Goal: Task Accomplishment & Management: Complete application form

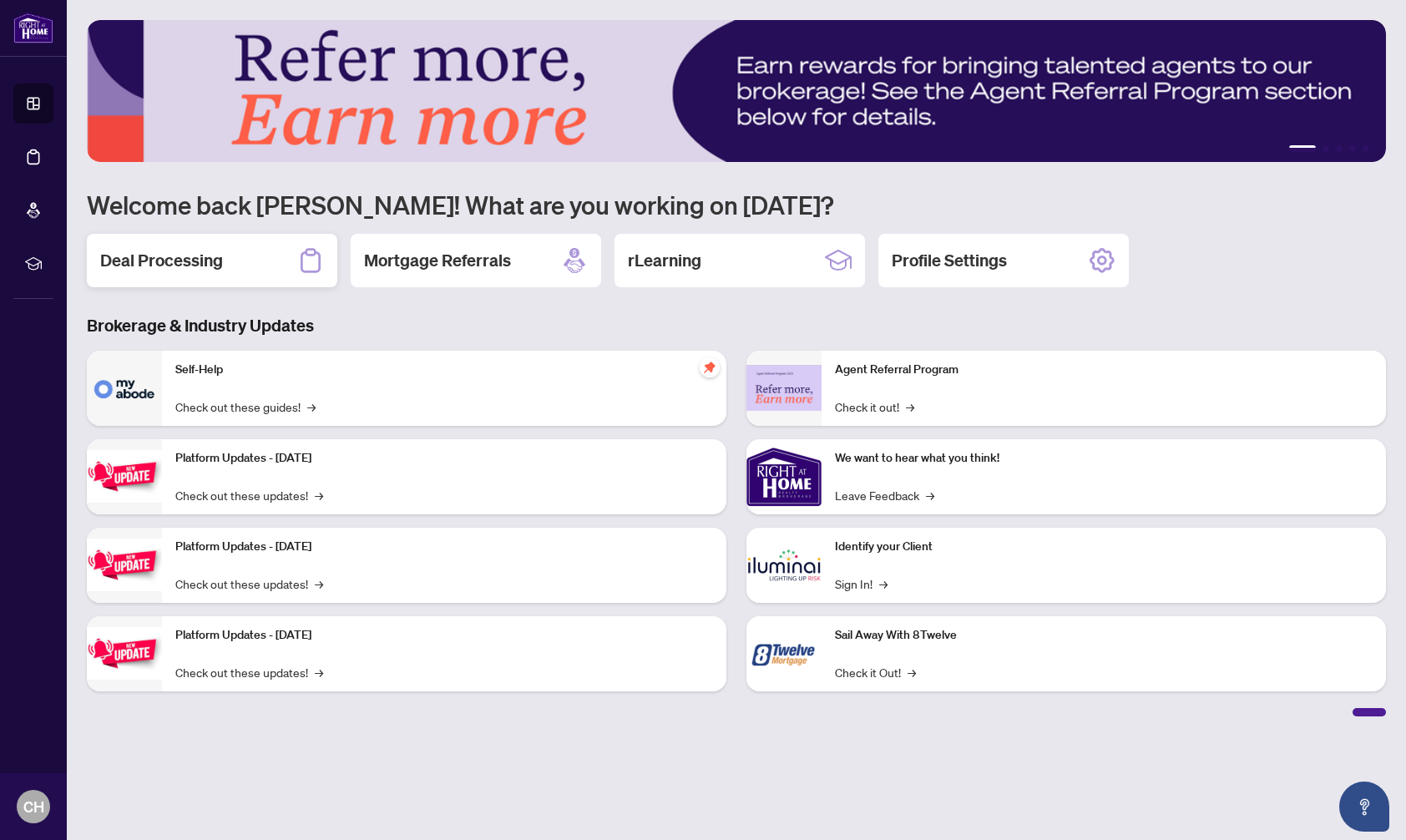
click at [207, 253] on h2 "Deal Processing" at bounding box center [161, 260] width 123 height 23
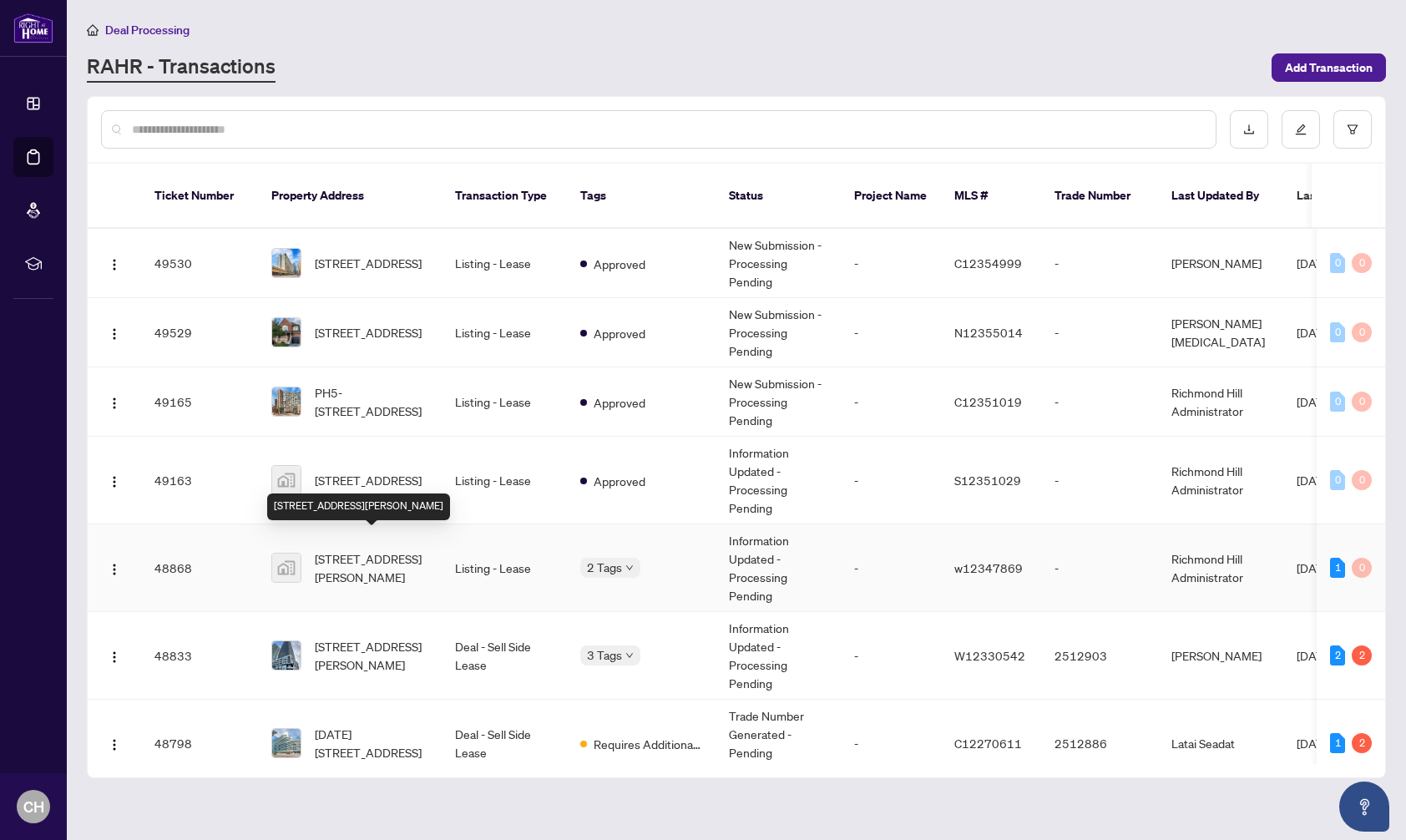
click at [351, 551] on span "[STREET_ADDRESS][PERSON_NAME]" at bounding box center [370, 567] width 113 height 37
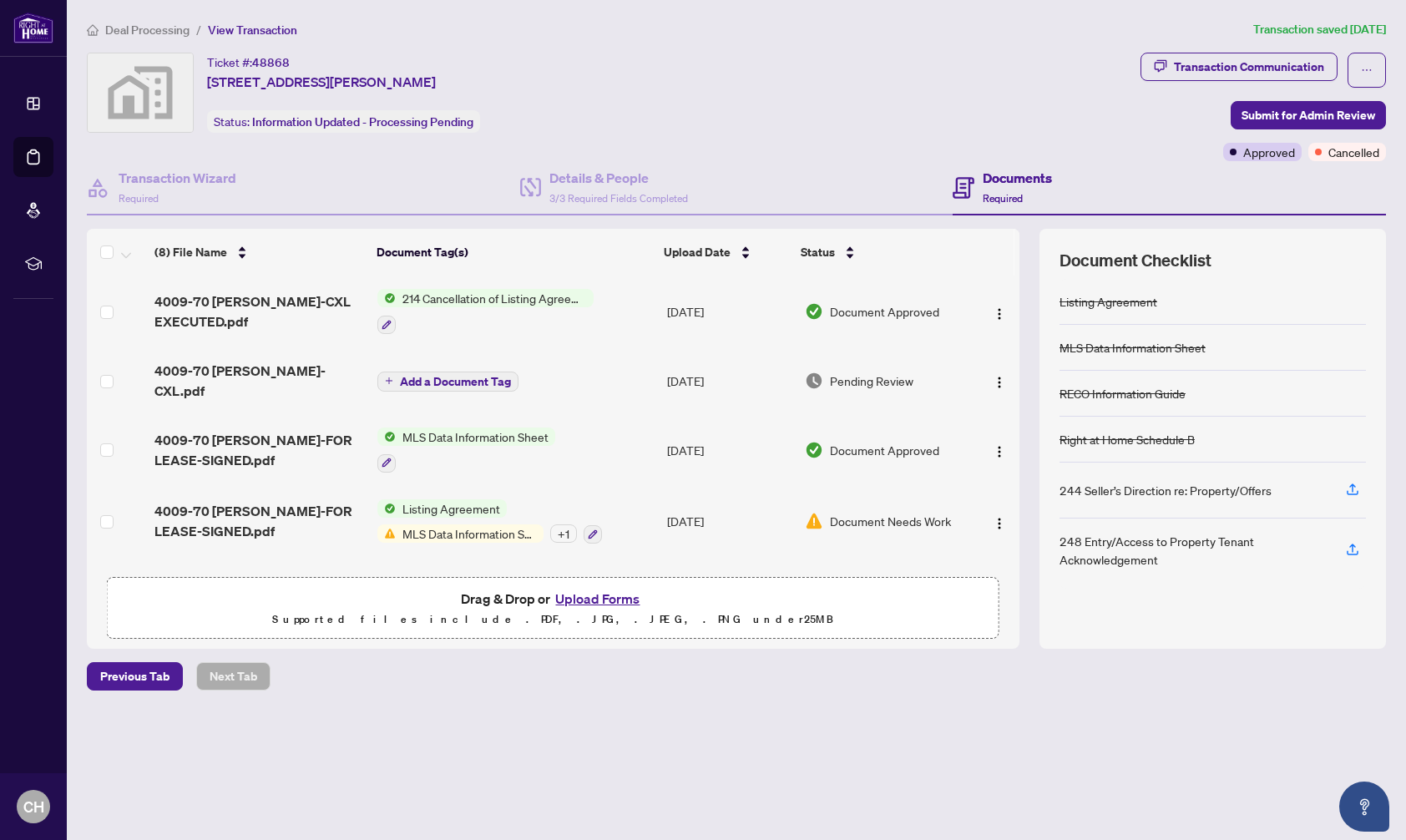
click at [161, 32] on span "Deal Processing" at bounding box center [147, 30] width 84 height 15
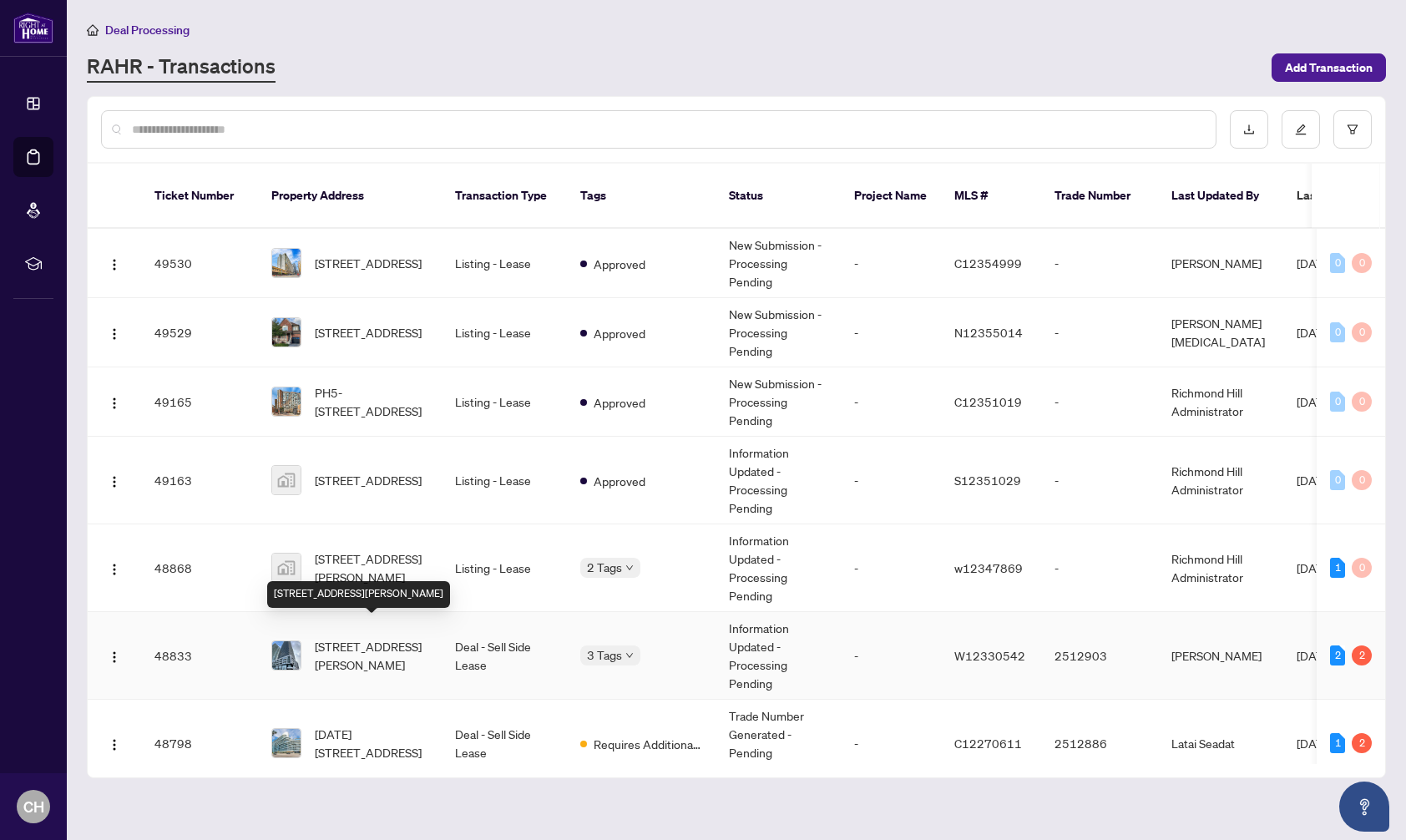
click at [420, 651] on span "[STREET_ADDRESS][PERSON_NAME]" at bounding box center [370, 655] width 113 height 37
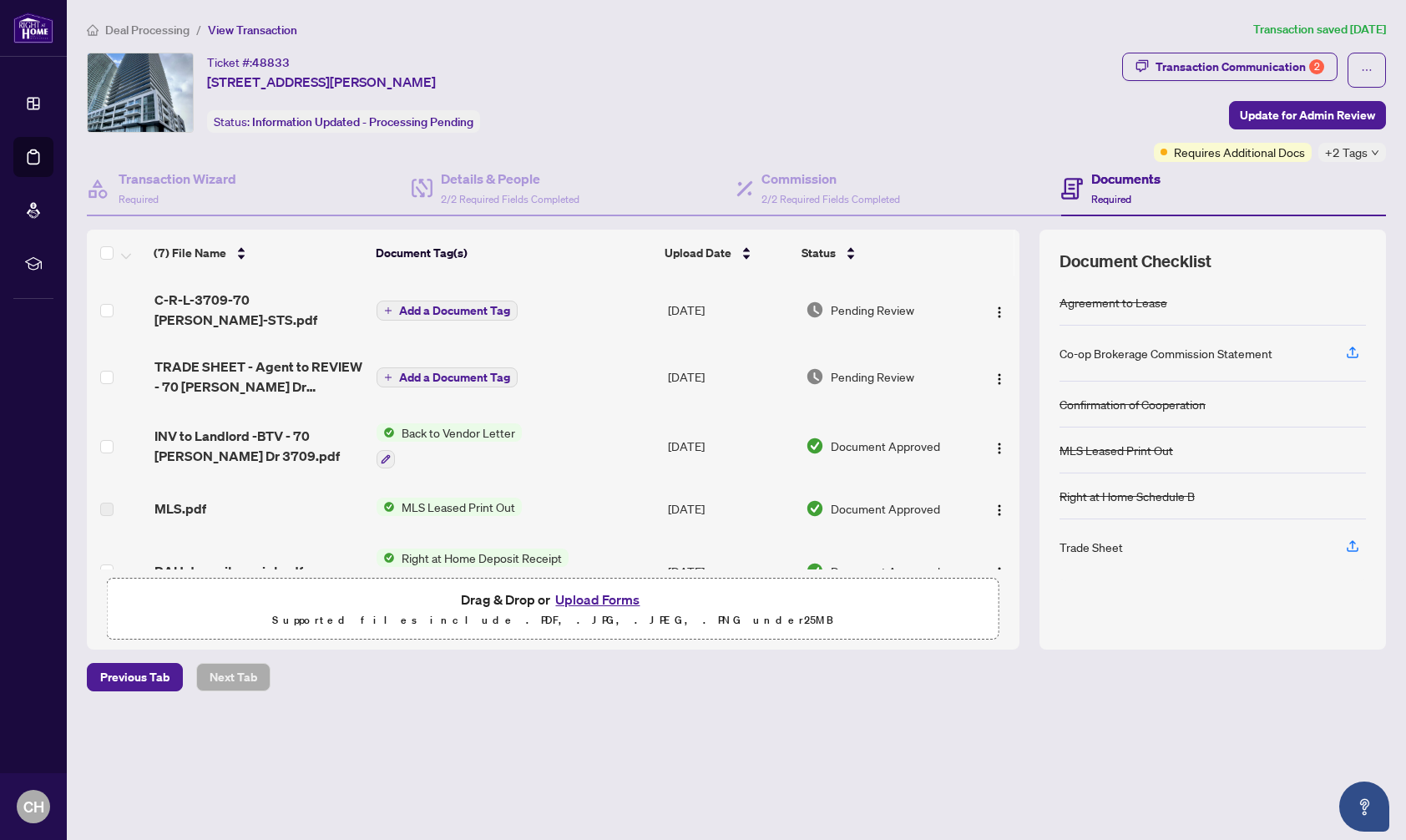
click at [140, 32] on span "Deal Processing" at bounding box center [147, 30] width 84 height 15
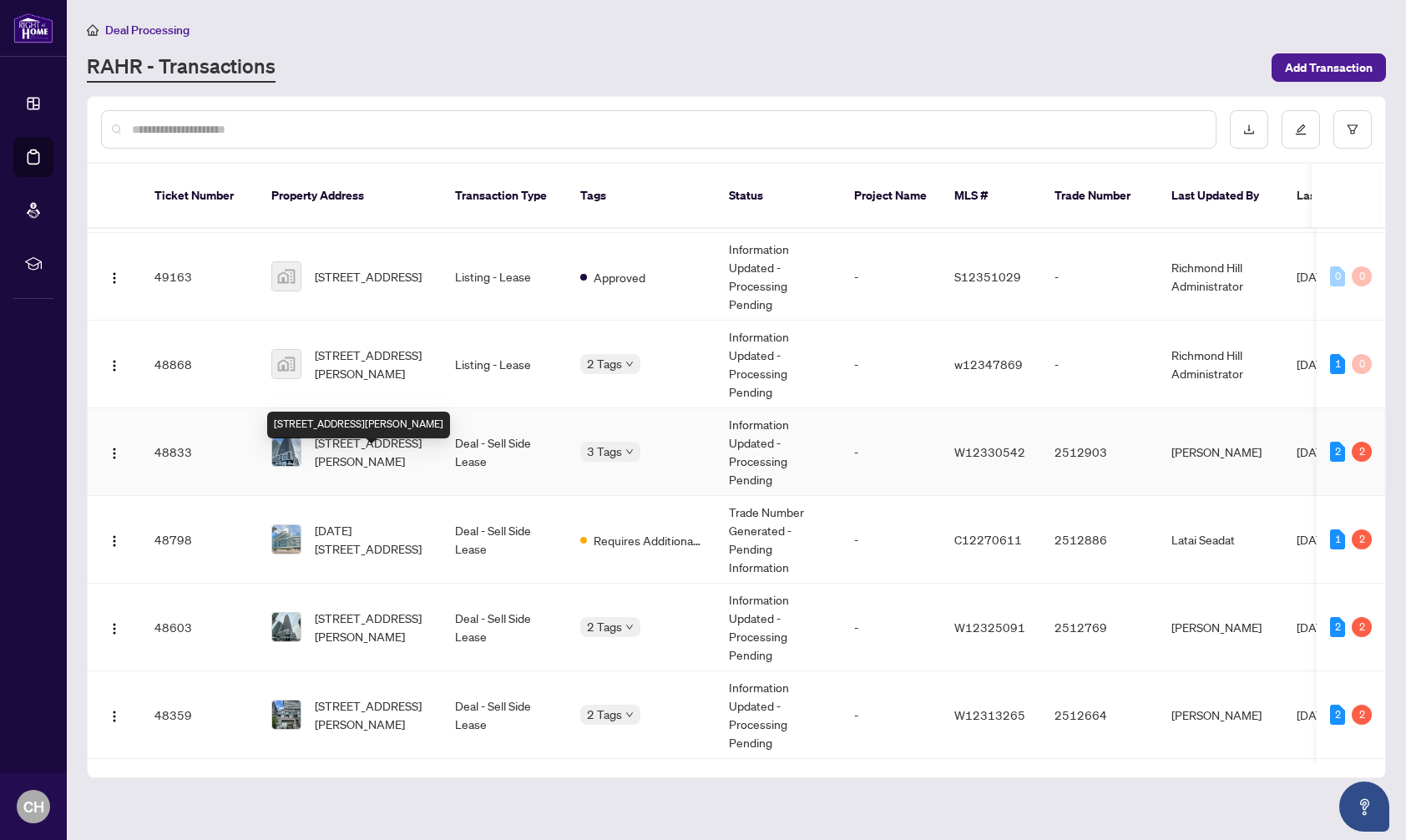
scroll to position [226, 0]
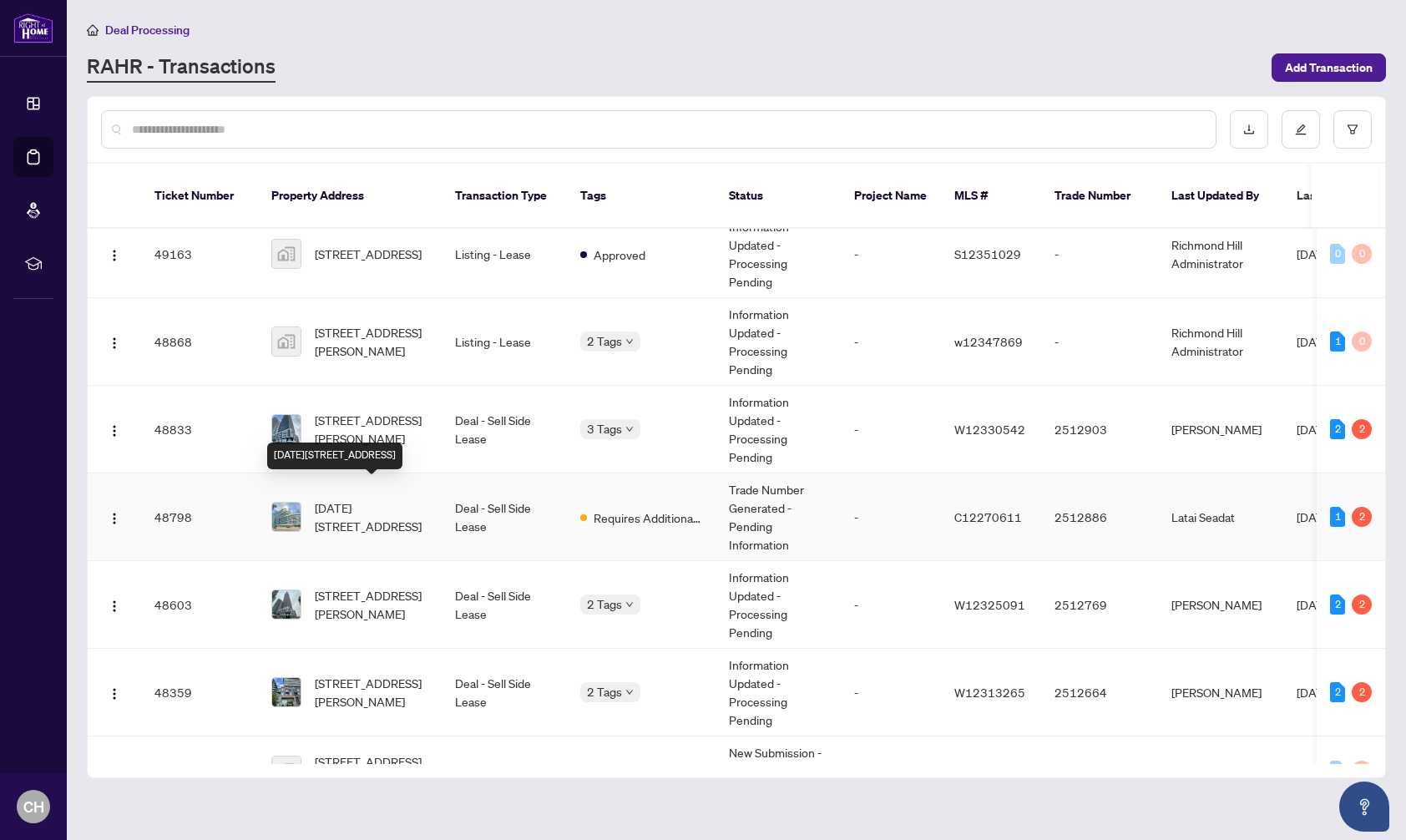
click at [387, 502] on span "[DATE][STREET_ADDRESS]" at bounding box center [370, 516] width 113 height 37
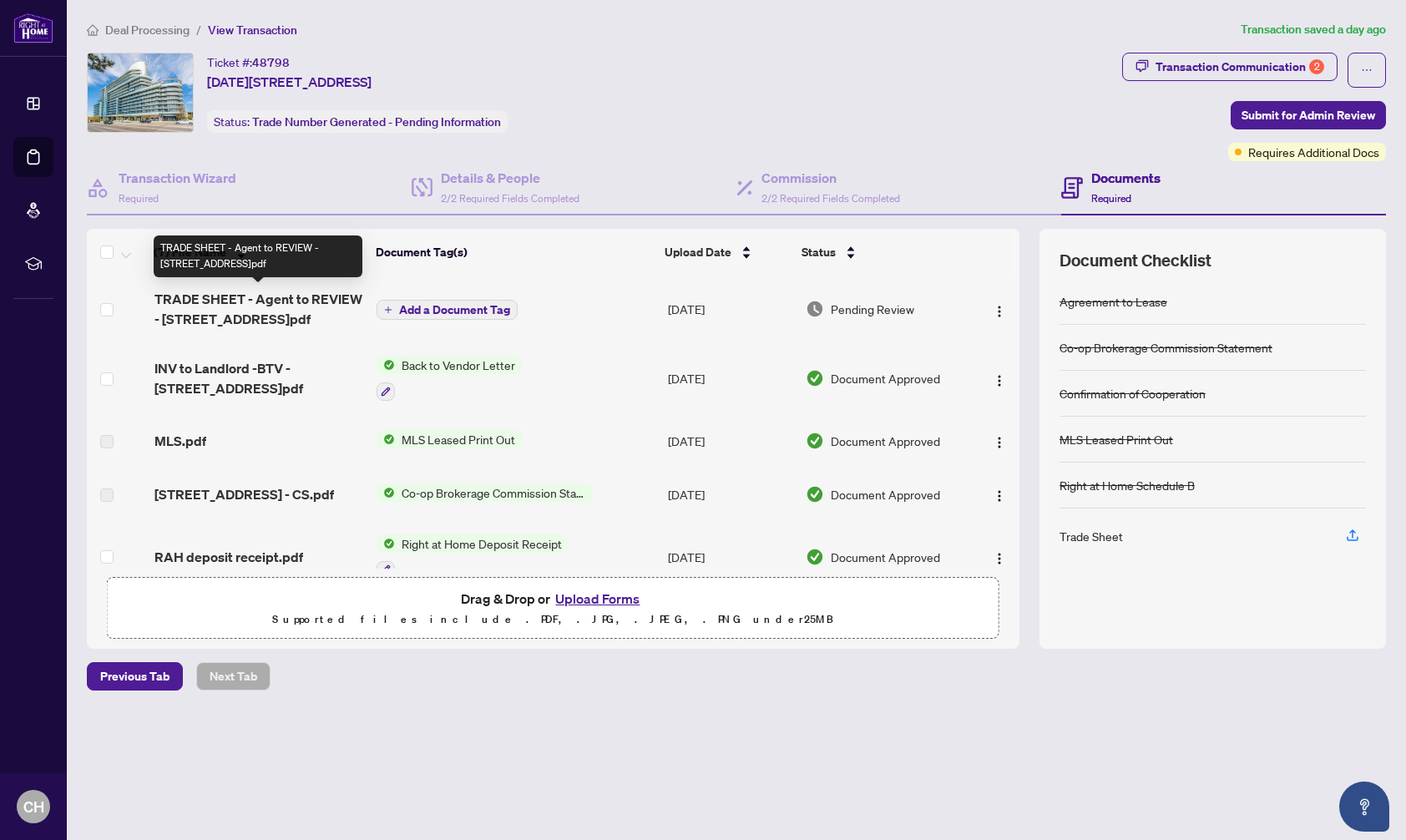
click at [274, 296] on span "TRADE SHEET - Agent to REVIEW - [STREET_ADDRESS]pdf" at bounding box center [259, 308] width 210 height 40
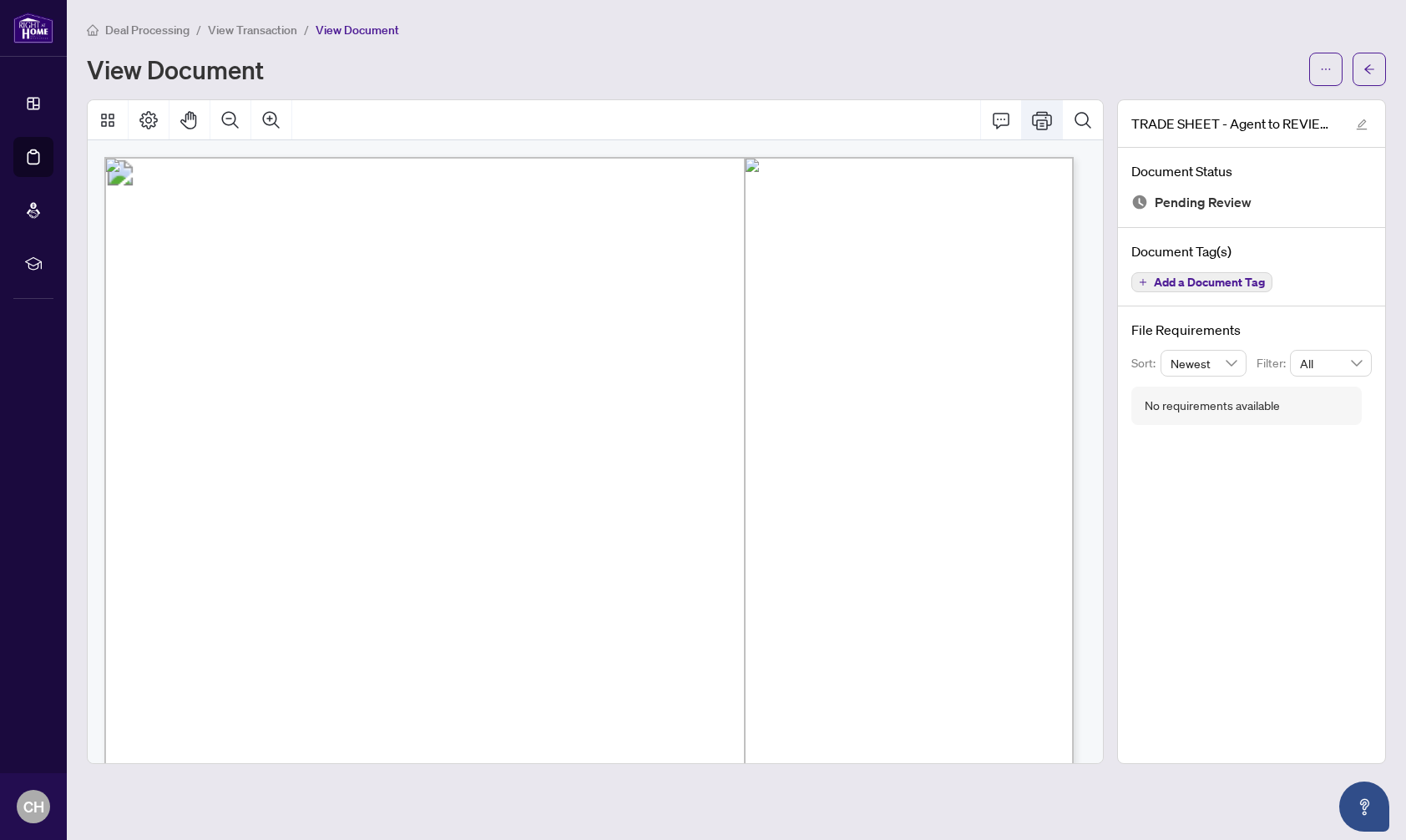
click at [1042, 124] on icon "Print" at bounding box center [1041, 120] width 20 height 20
click at [158, 30] on span "Deal Processing" at bounding box center [147, 30] width 84 height 15
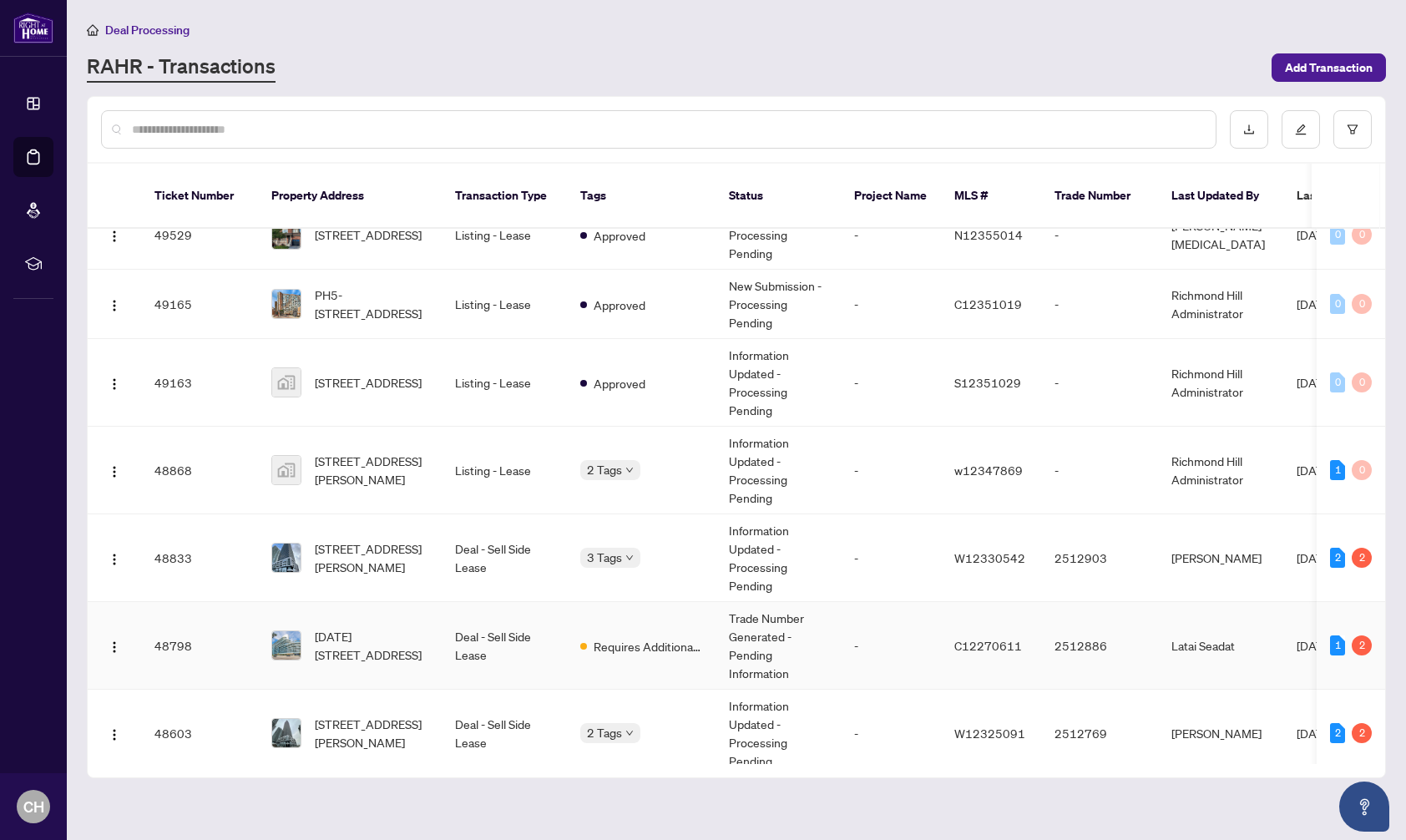
scroll to position [103, 0]
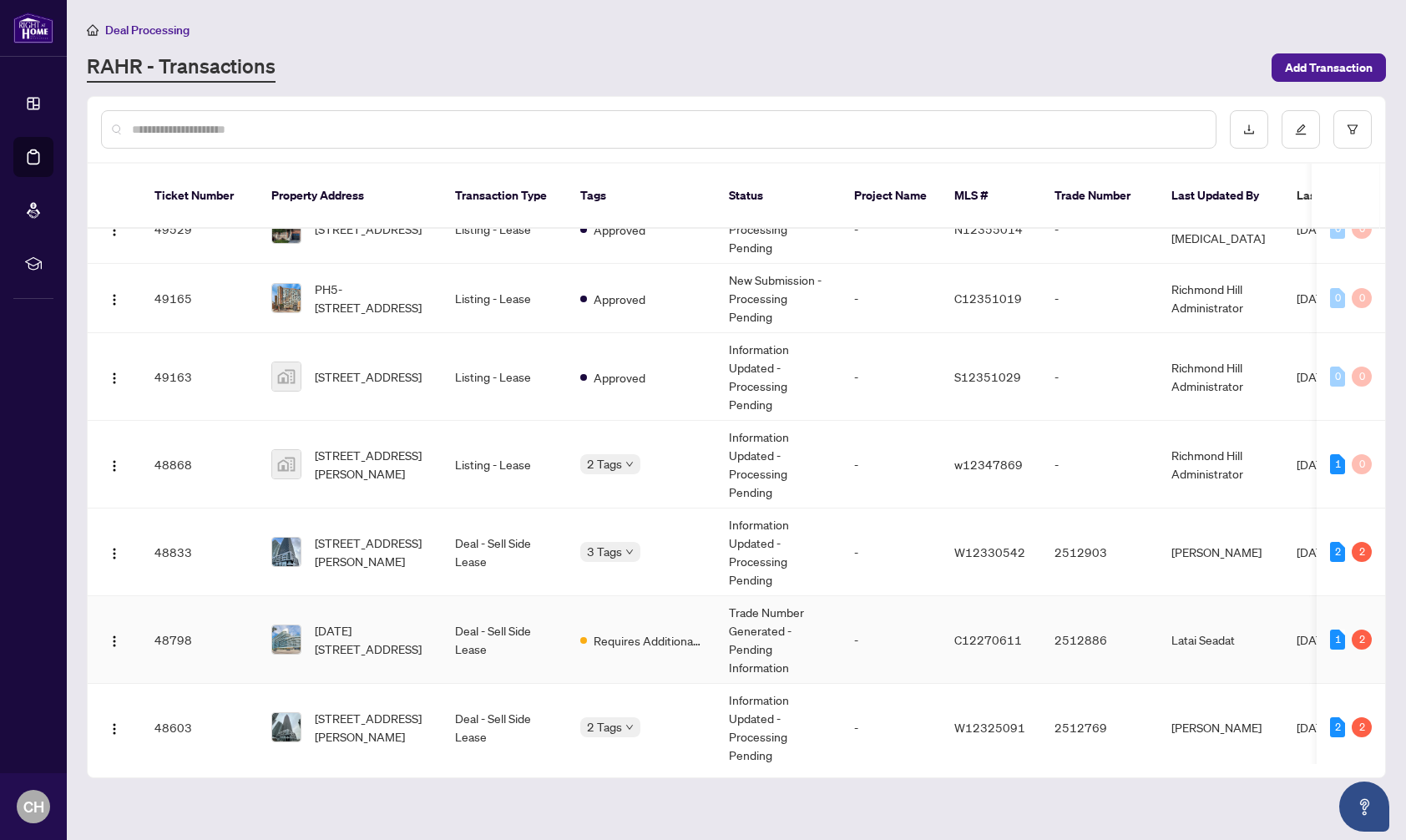
click at [388, 632] on span "[DATE][STREET_ADDRESS]" at bounding box center [370, 639] width 113 height 37
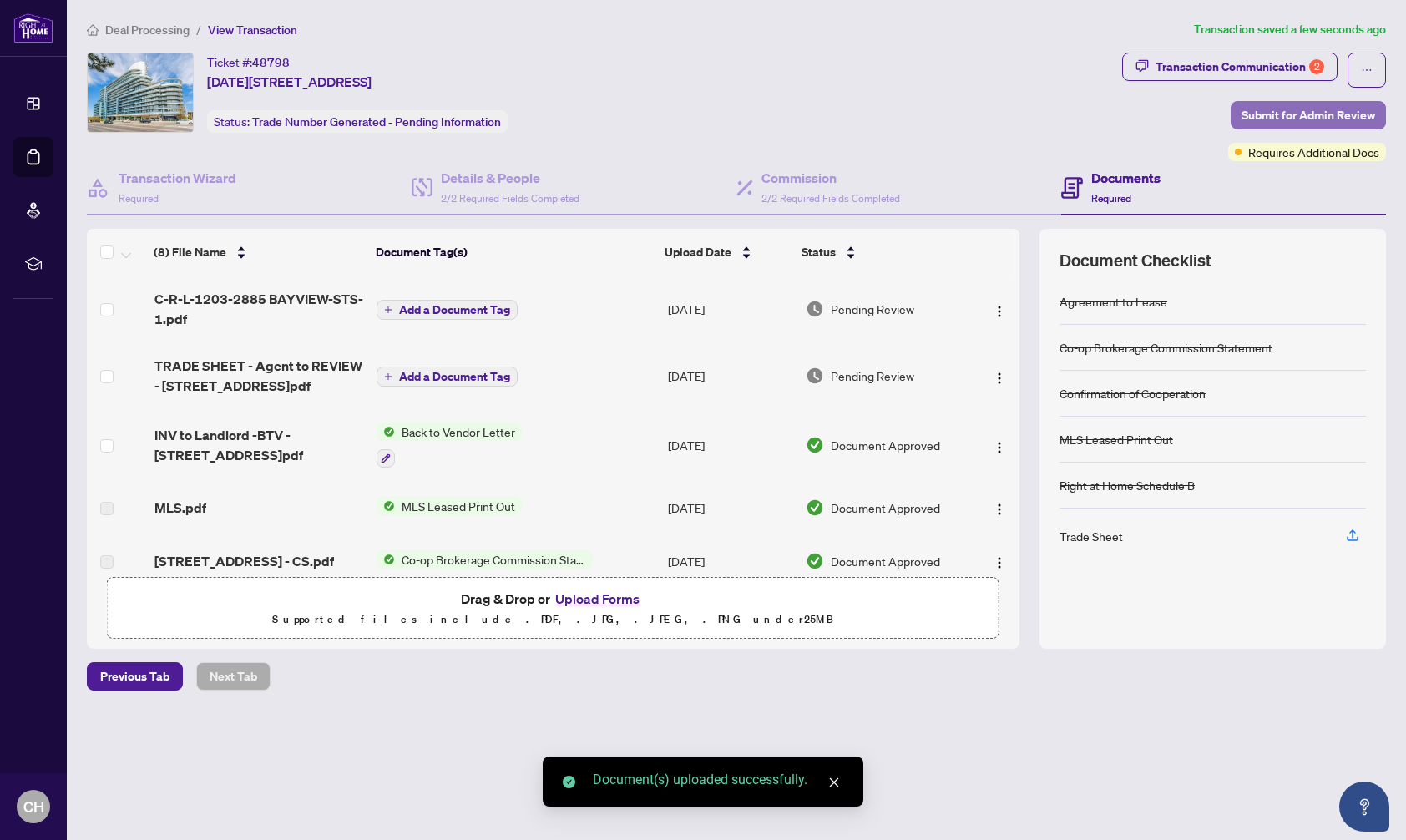
click at [1333, 119] on span "Submit for Admin Review" at bounding box center [1308, 115] width 133 height 27
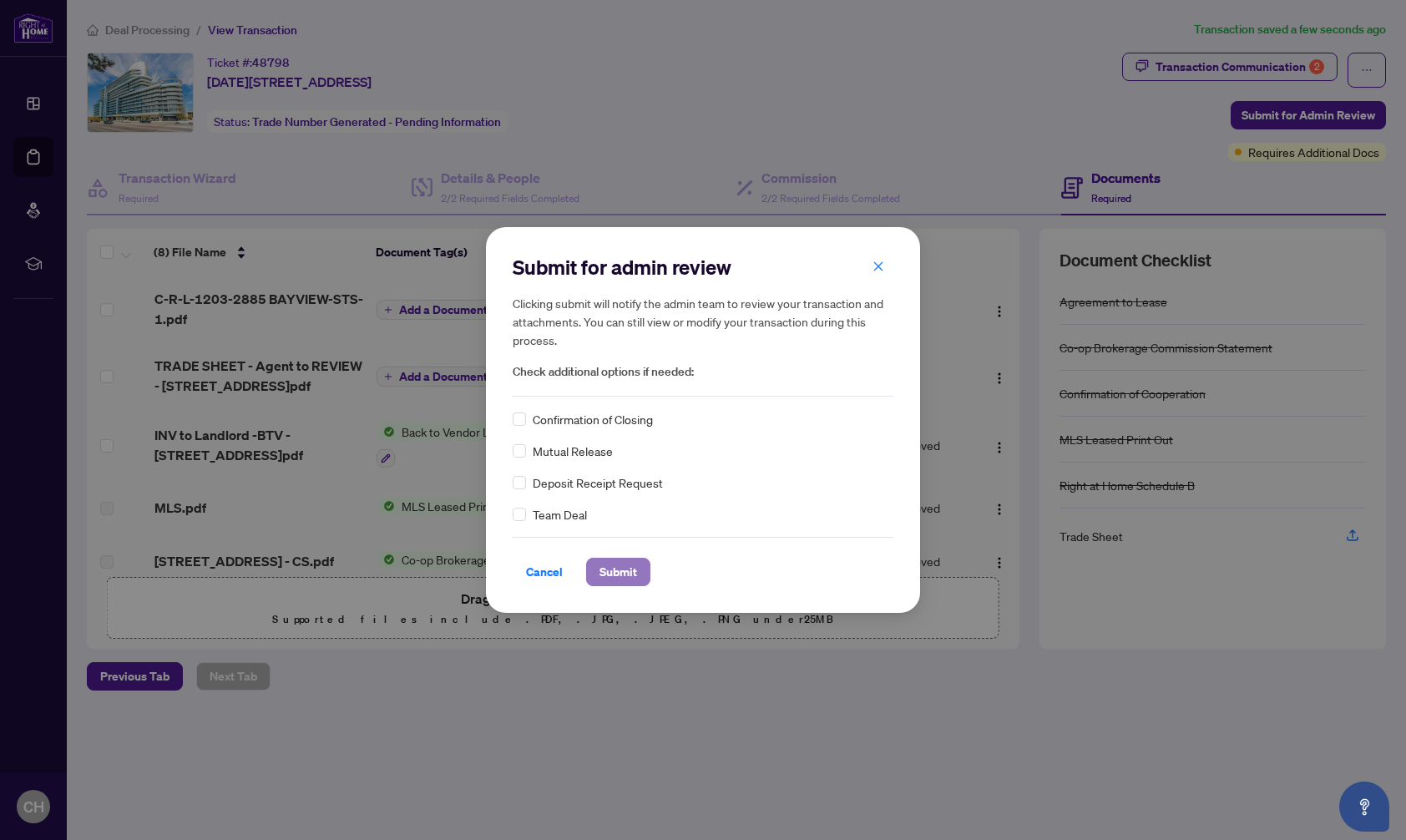
click at [605, 569] on span "Submit" at bounding box center [618, 572] width 38 height 27
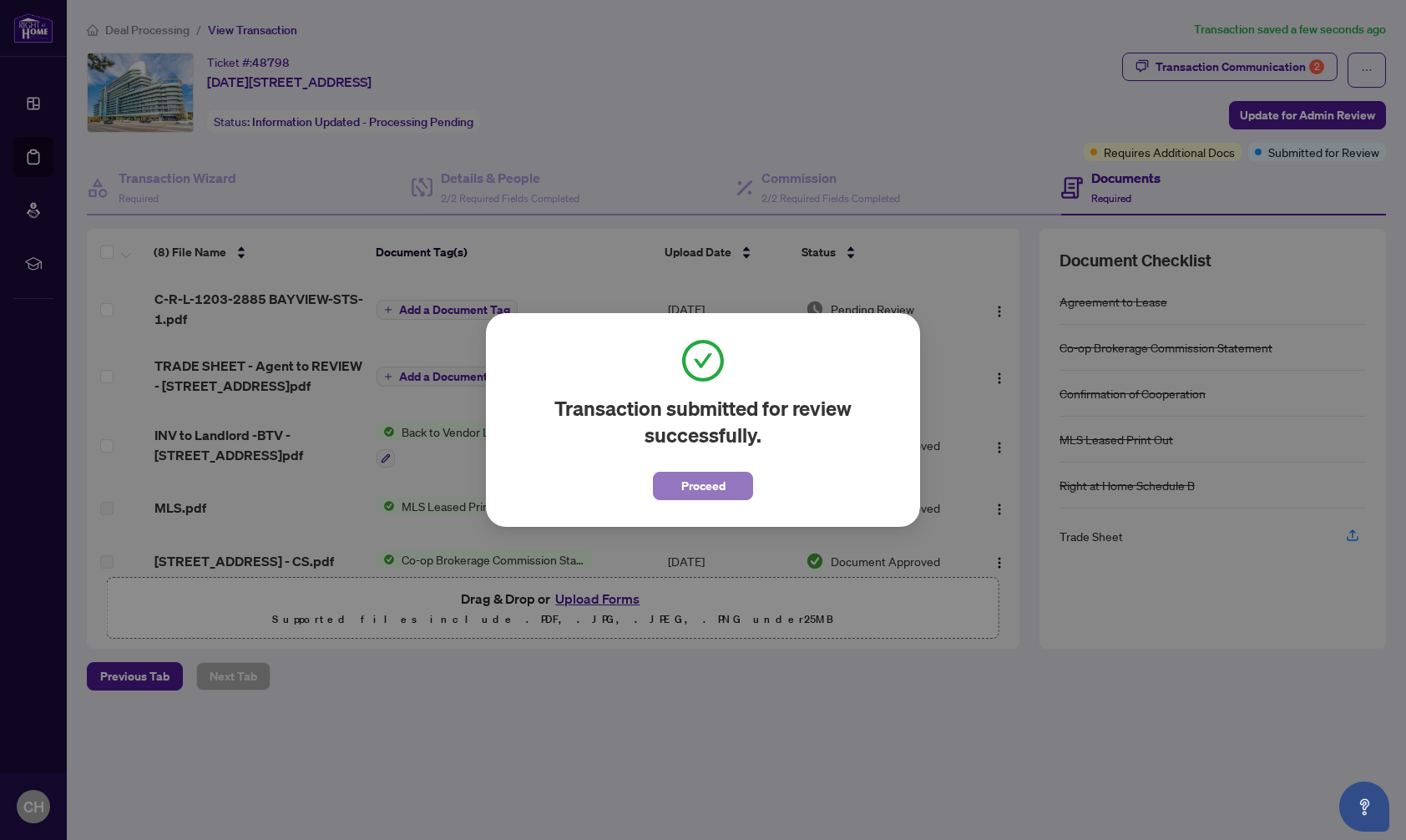
click at [686, 488] on span "Proceed" at bounding box center [704, 486] width 44 height 27
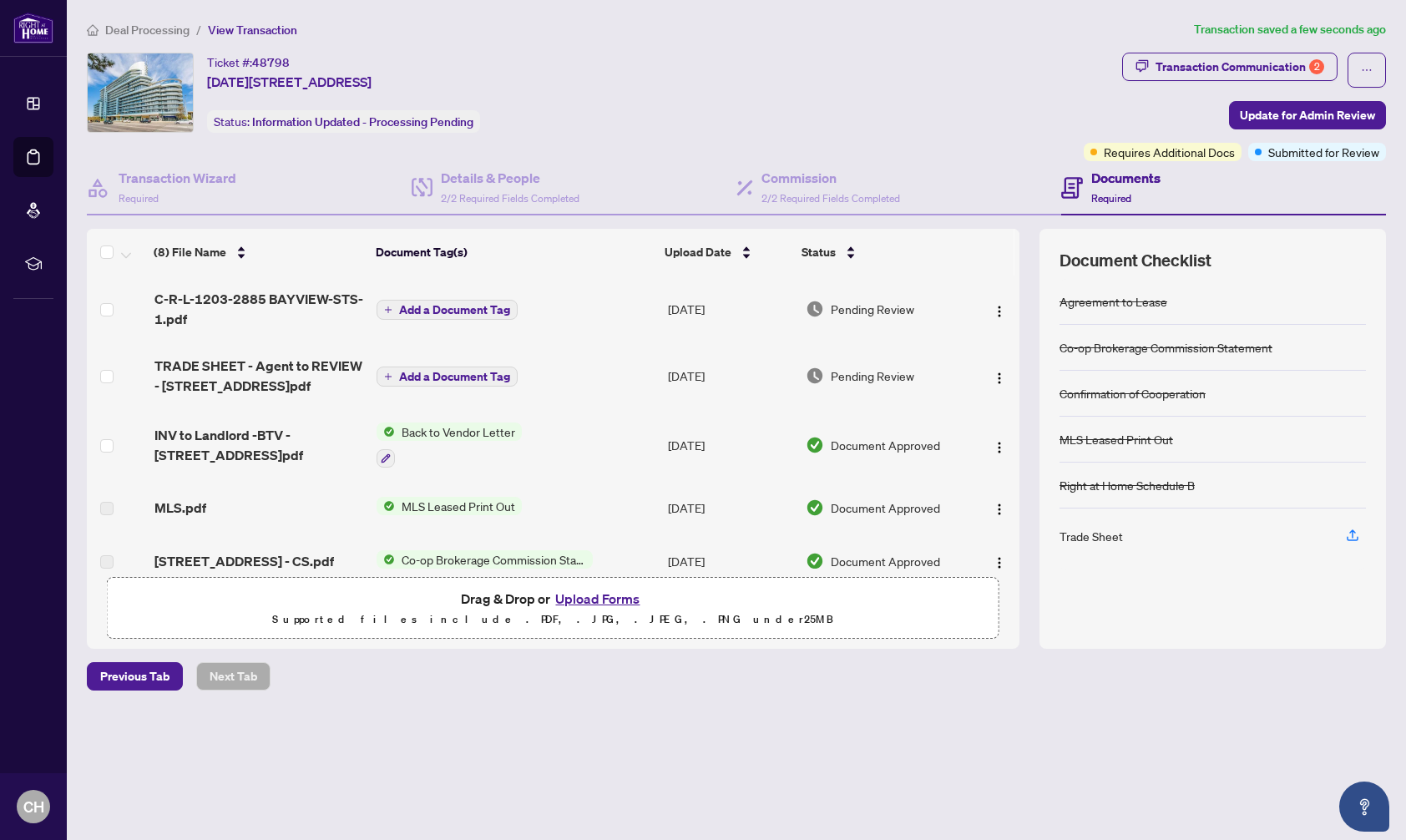
click at [158, 27] on span "Deal Processing" at bounding box center [147, 30] width 84 height 15
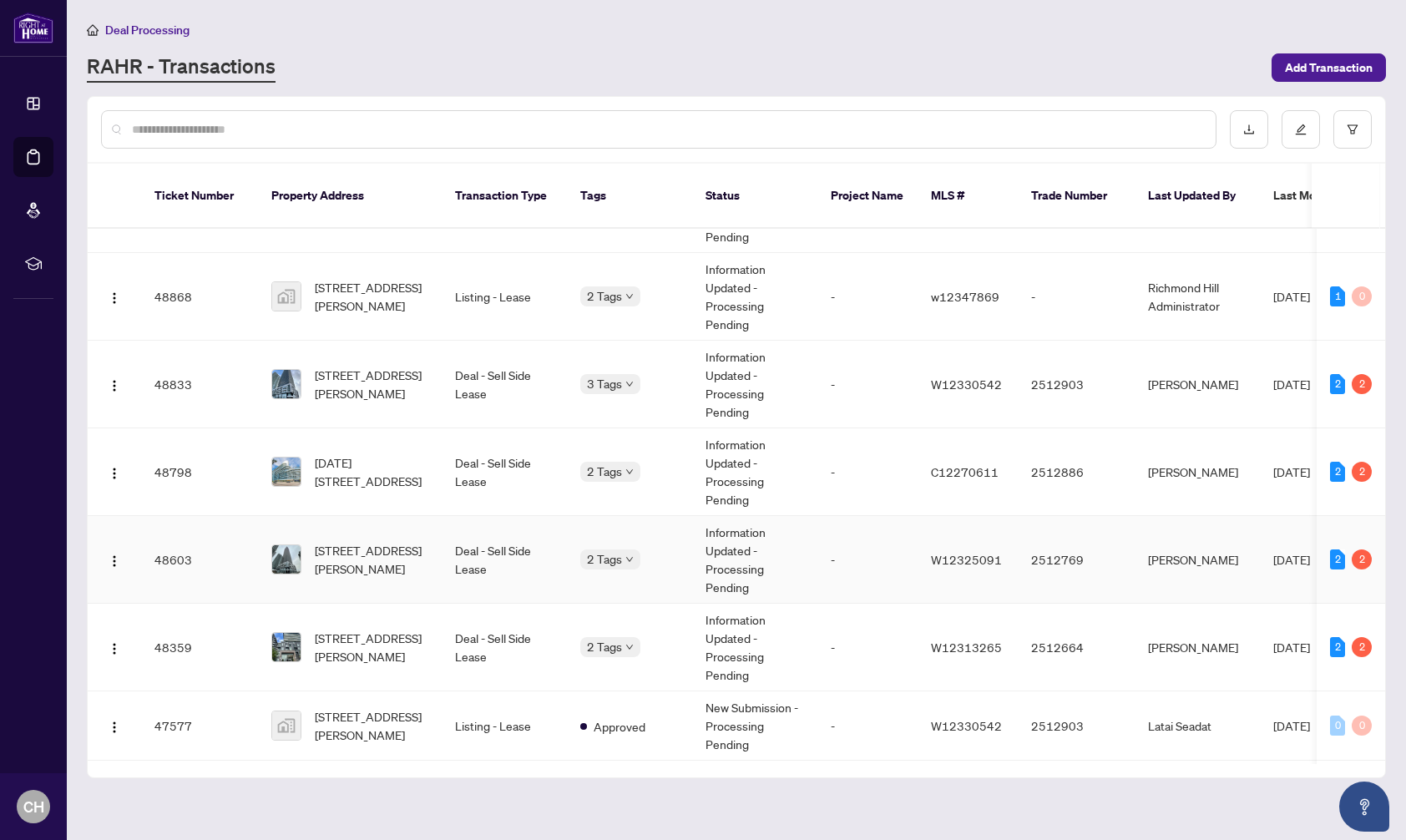
scroll to position [278, 0]
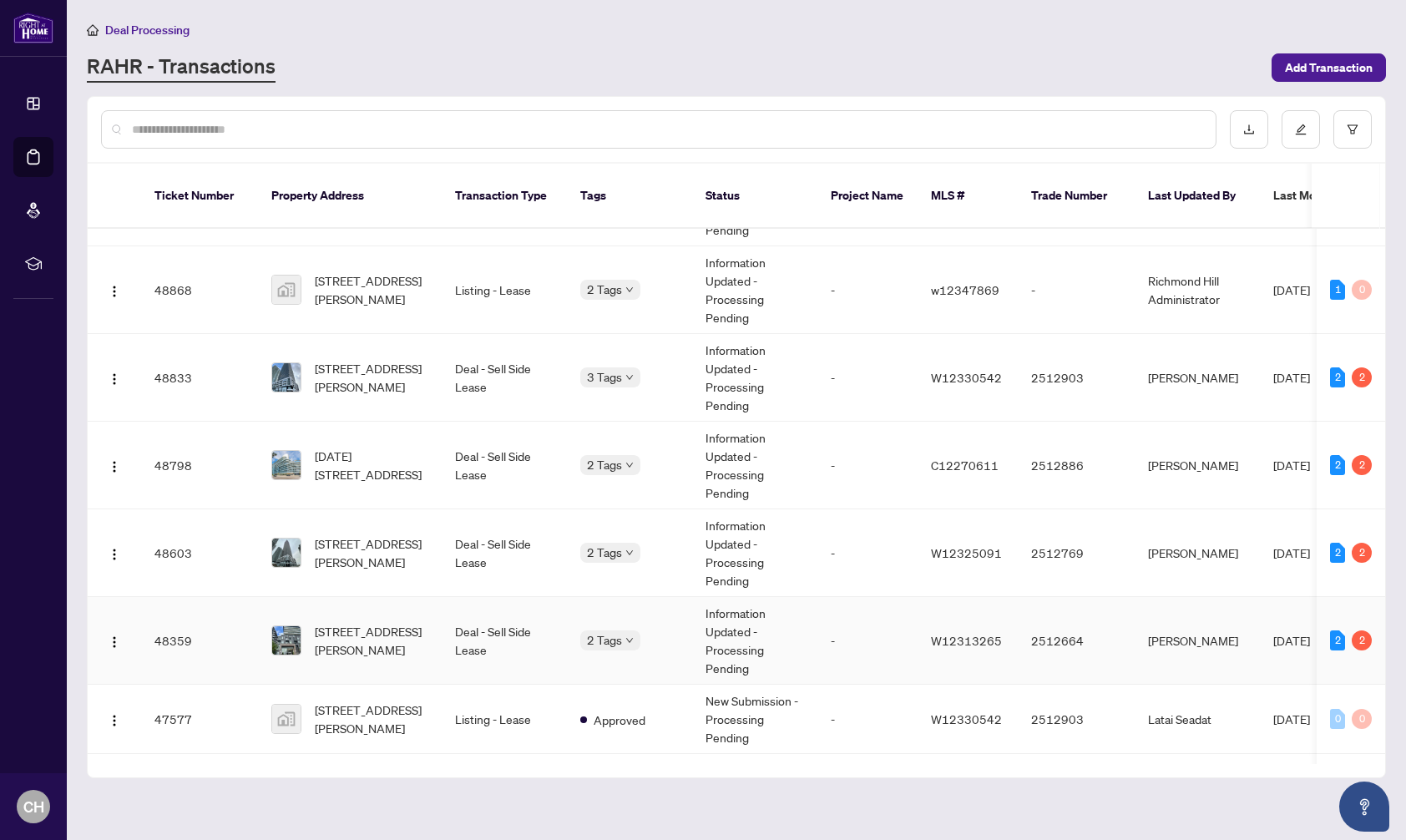
click at [418, 630] on span "[STREET_ADDRESS][PERSON_NAME]" at bounding box center [370, 640] width 113 height 37
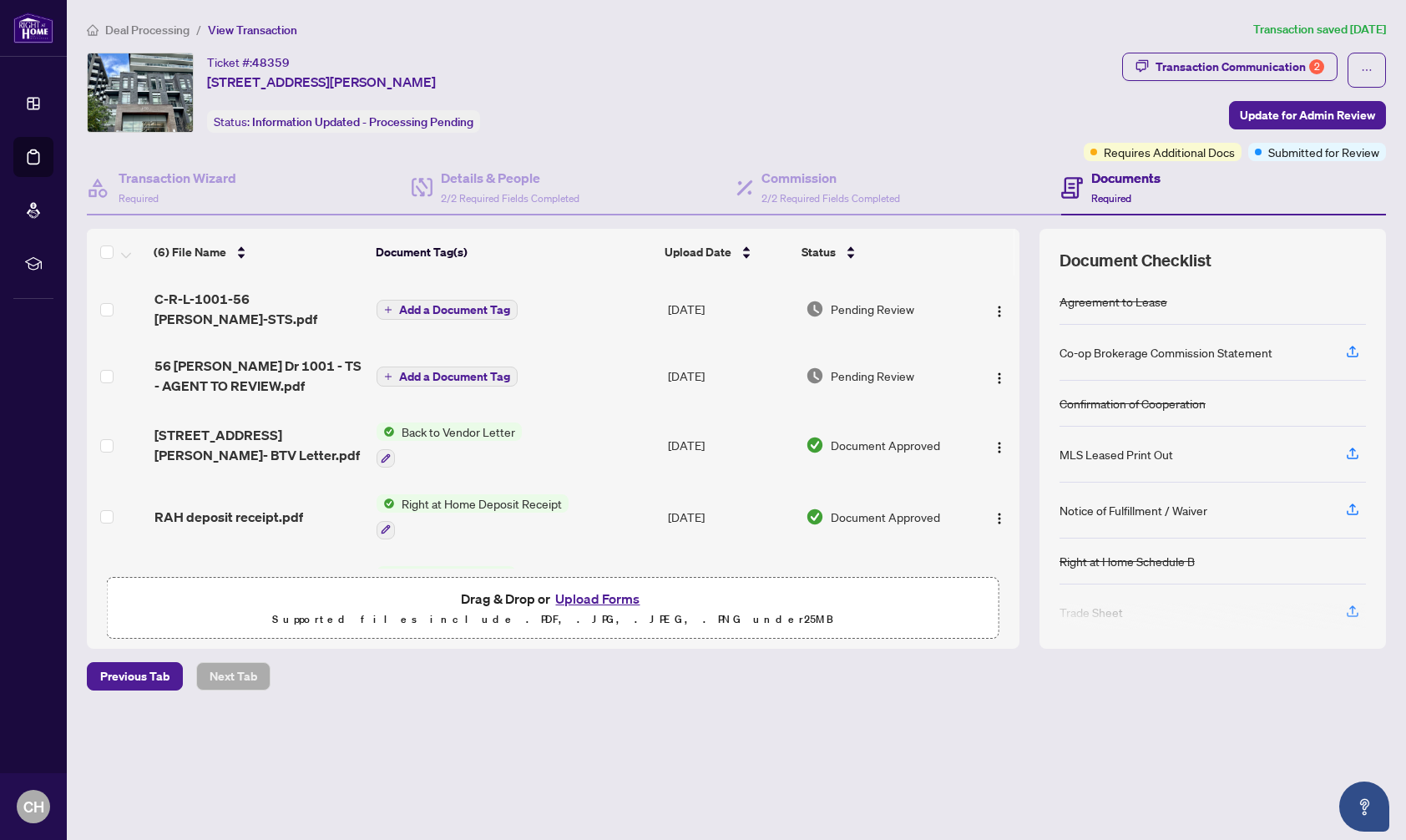
click at [155, 24] on span "Deal Processing" at bounding box center [147, 30] width 84 height 15
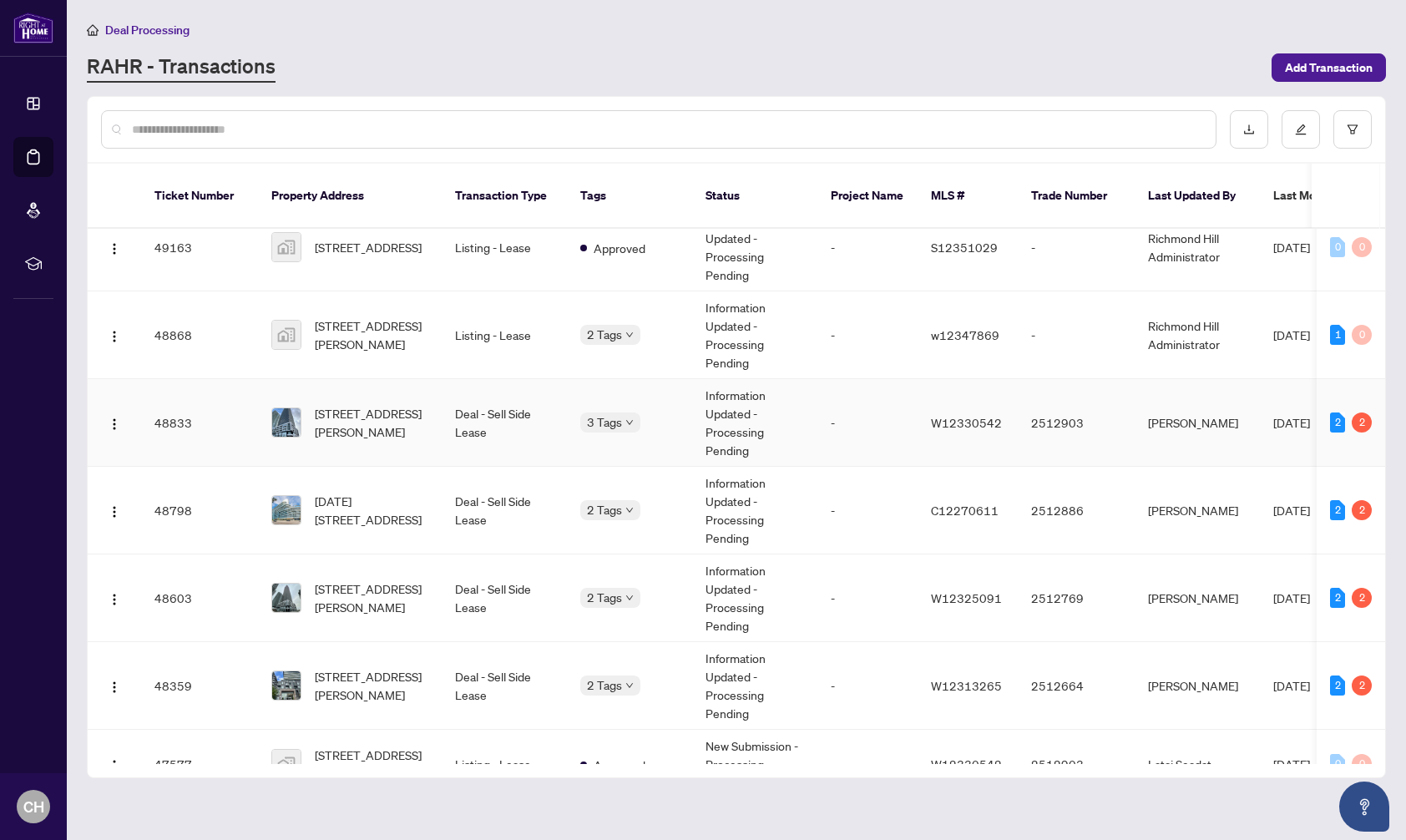
scroll to position [233, 0]
click at [387, 580] on span "[STREET_ADDRESS][PERSON_NAME]" at bounding box center [370, 597] width 113 height 37
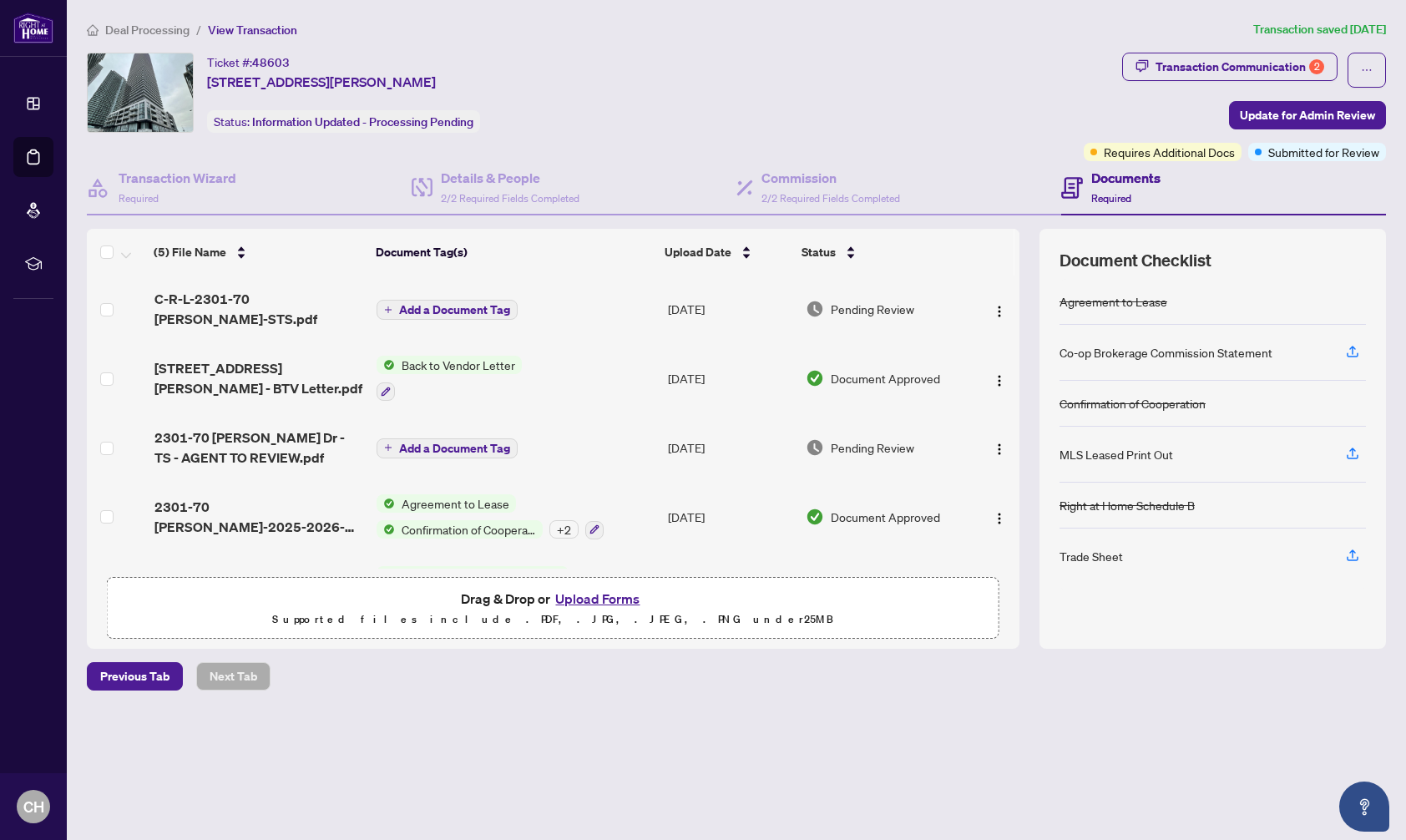
click at [145, 27] on span "Deal Processing" at bounding box center [147, 30] width 84 height 15
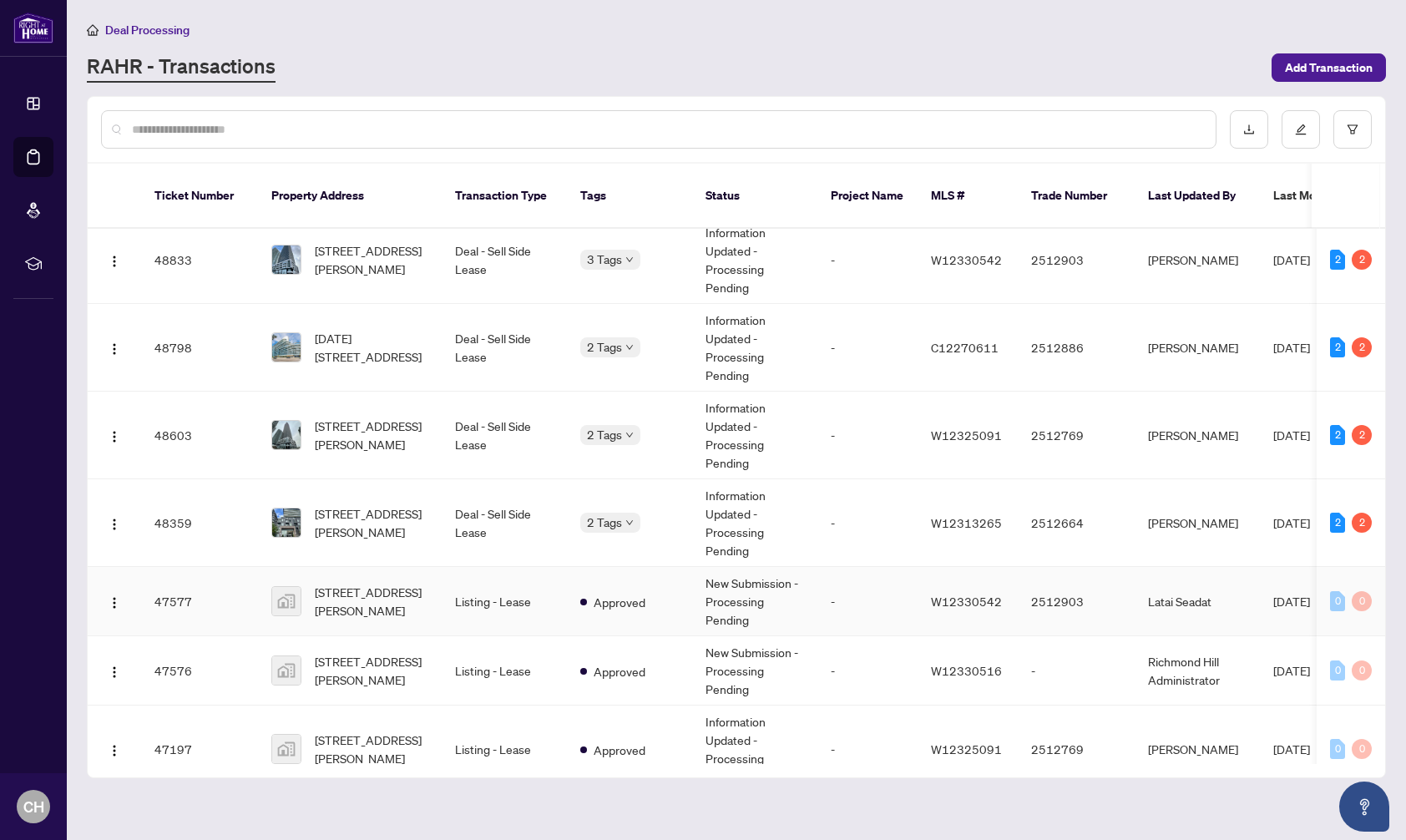
scroll to position [398, 0]
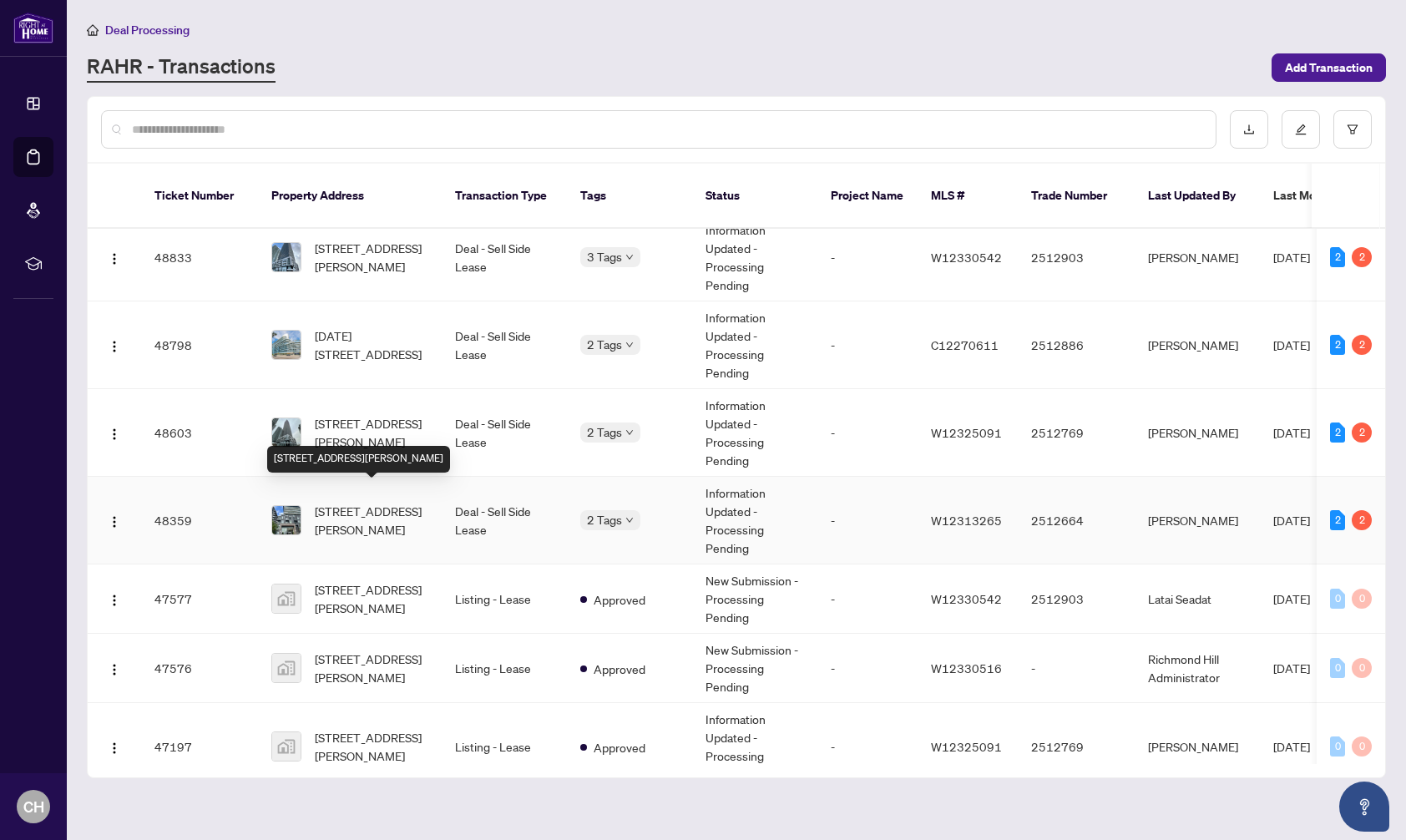
click at [394, 506] on span "[STREET_ADDRESS][PERSON_NAME]" at bounding box center [370, 520] width 113 height 37
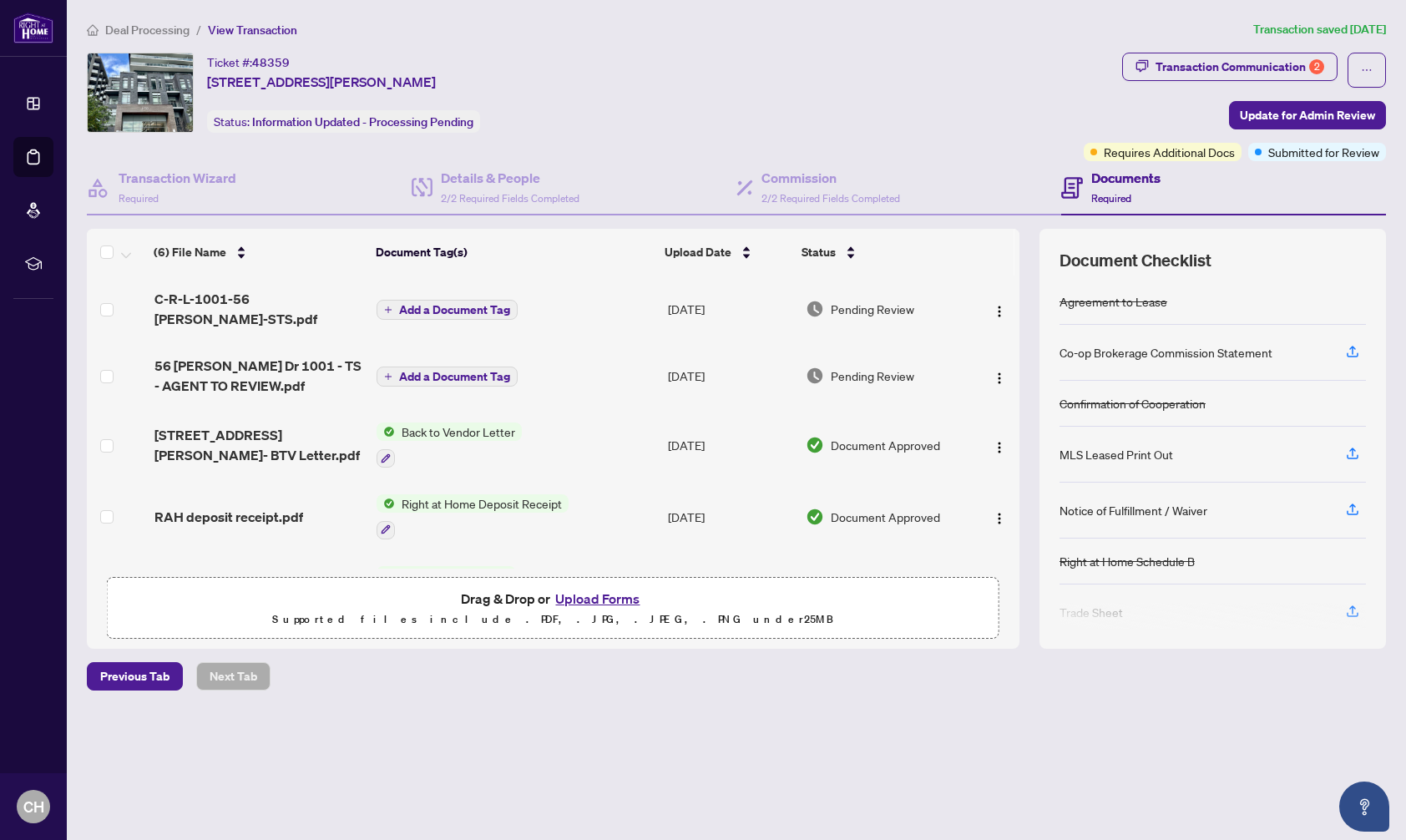
click at [159, 30] on span "Deal Processing" at bounding box center [147, 30] width 84 height 15
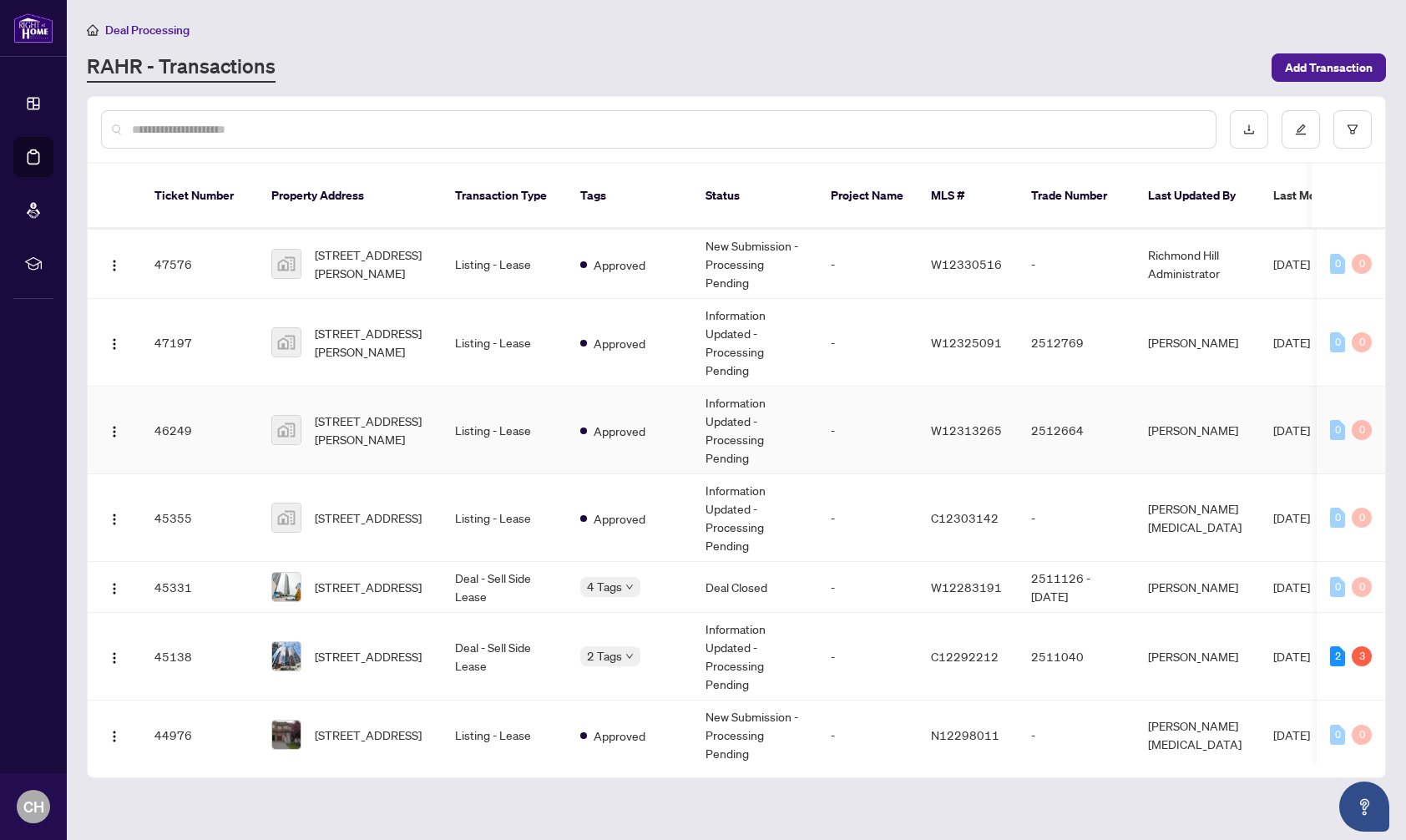
scroll to position [851, 0]
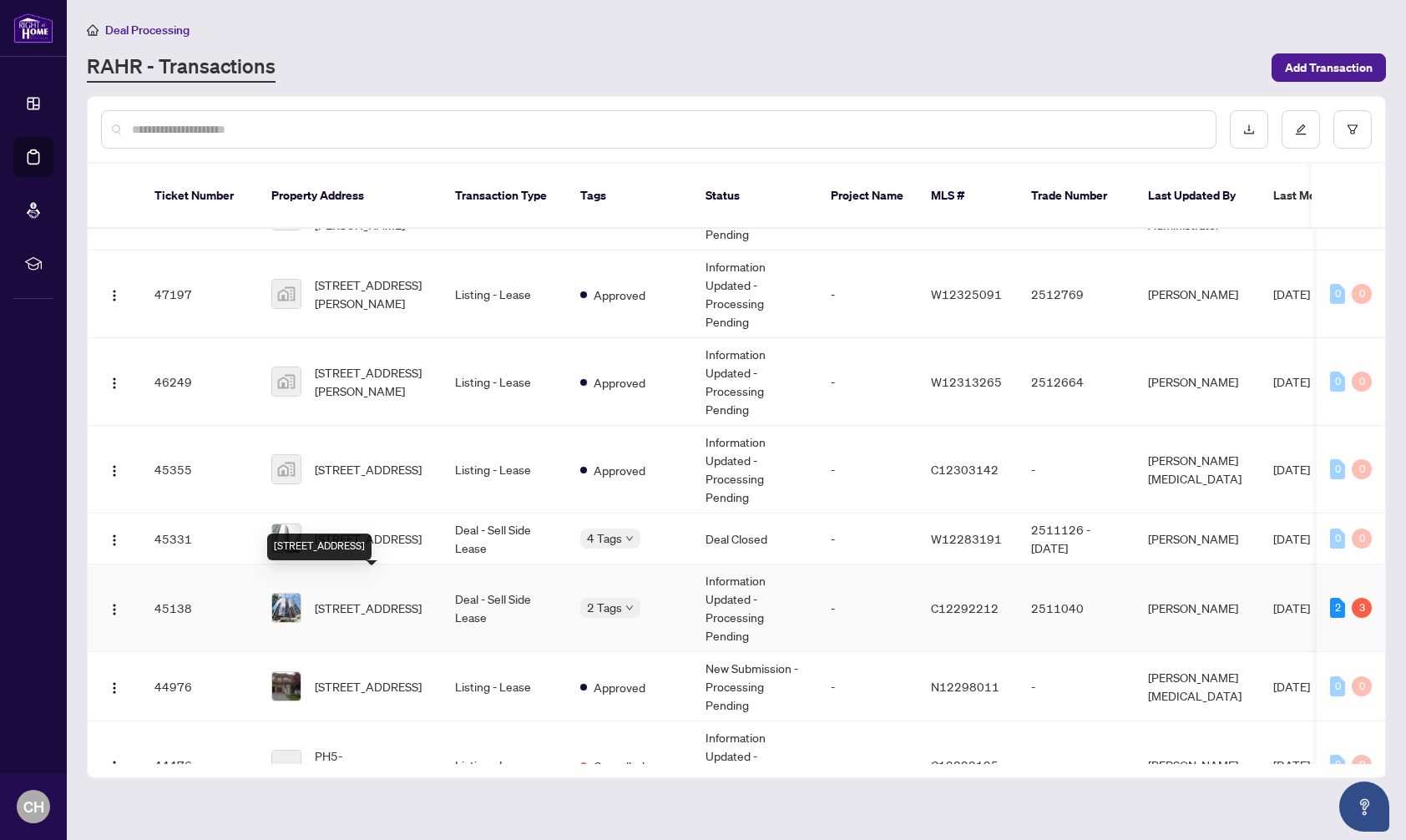
click at [395, 598] on span "[STREET_ADDRESS]" at bounding box center [367, 607] width 107 height 18
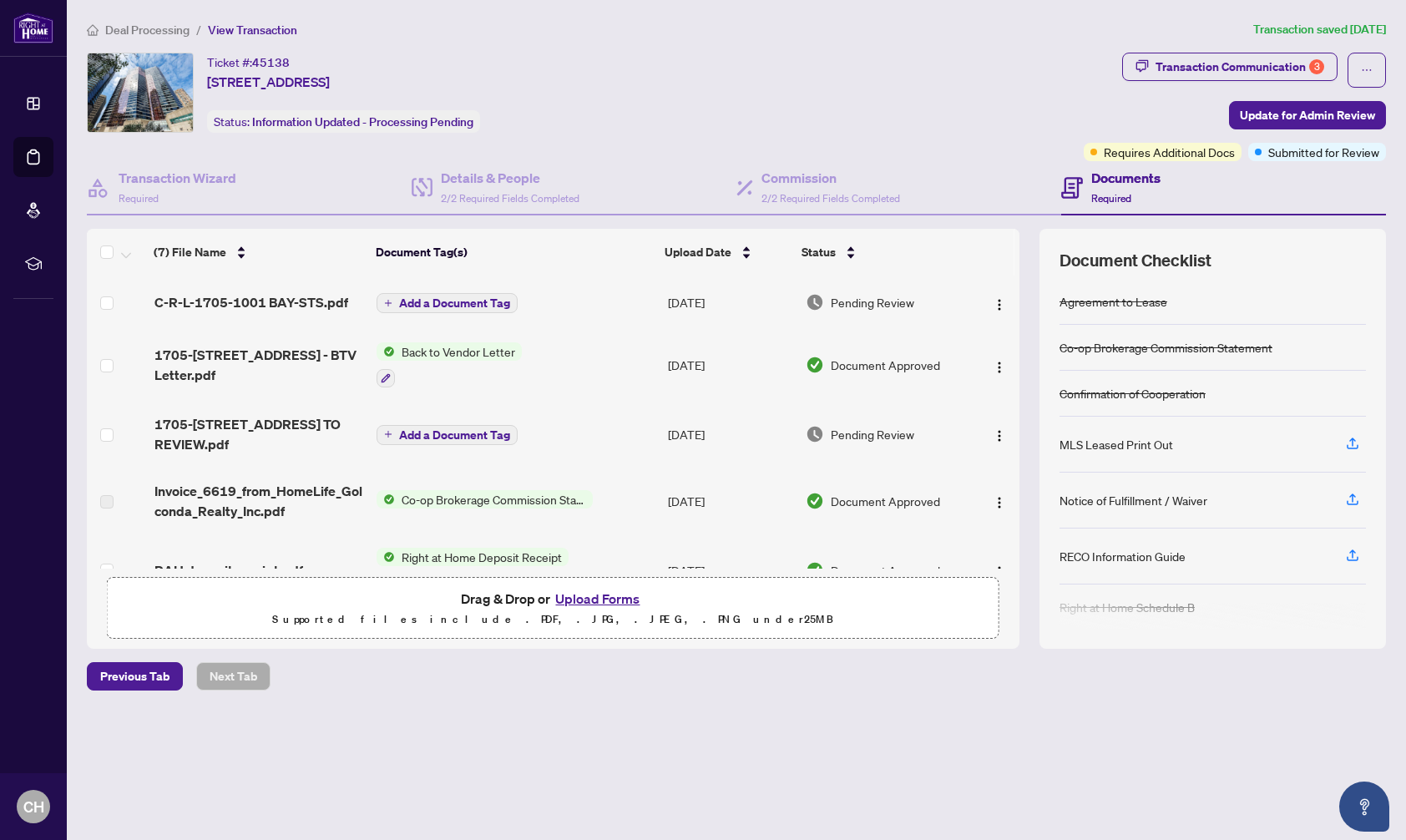
click at [159, 28] on span "Deal Processing" at bounding box center [147, 30] width 84 height 15
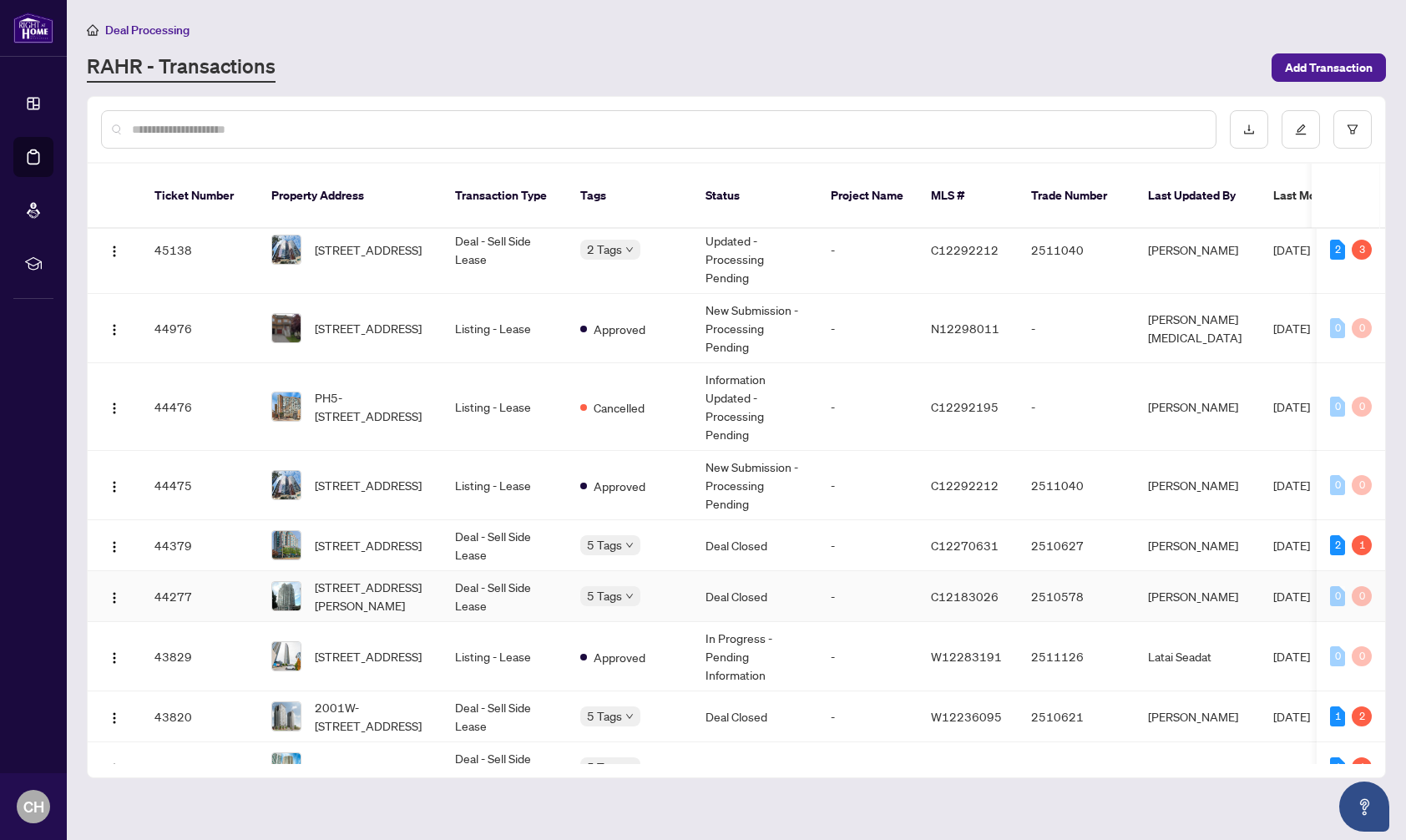
scroll to position [1208, 0]
click at [422, 536] on span "[STREET_ADDRESS]" at bounding box center [367, 544] width 107 height 18
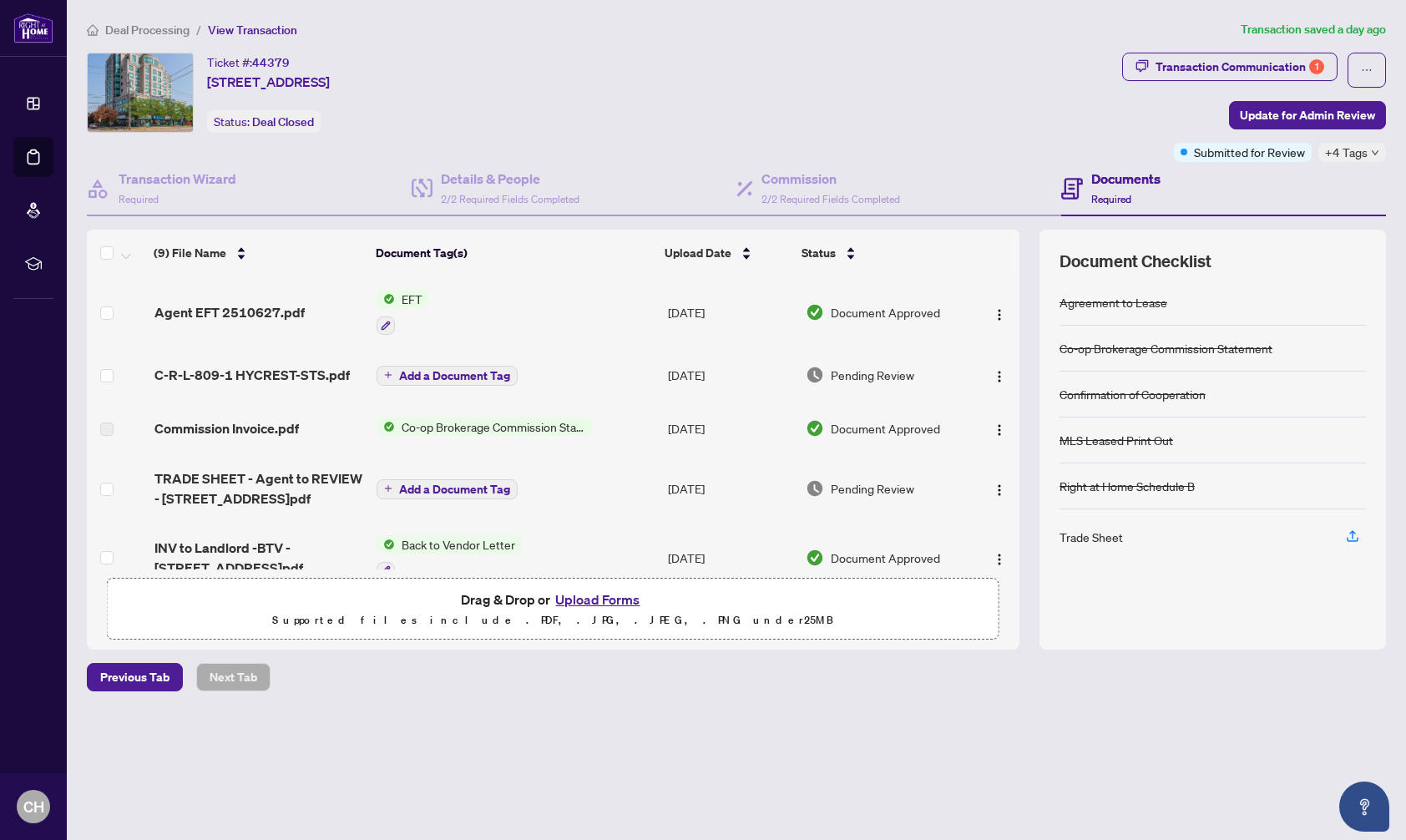
click at [156, 34] on span "Deal Processing" at bounding box center [147, 30] width 84 height 15
